Goal: Browse casually

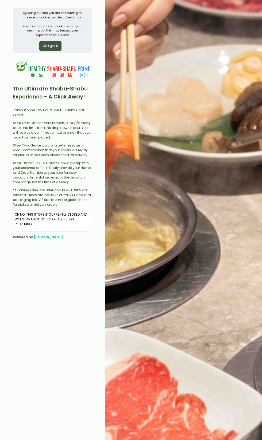
click at [46, 60] on img at bounding box center [53, 69] width 80 height 24
click at [47, 46] on button "Ok, I got it" at bounding box center [50, 46] width 22 height 10
